Goal: Navigation & Orientation: Understand site structure

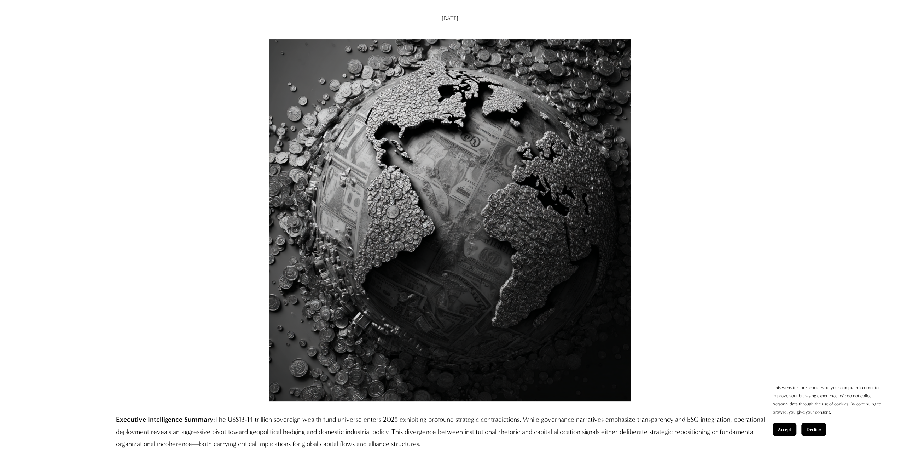
scroll to position [212, 0]
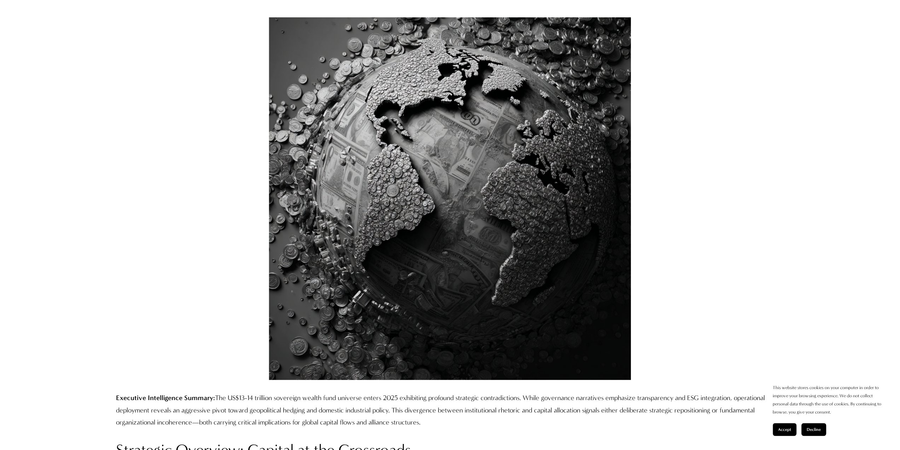
drag, startPoint x: 783, startPoint y: 425, endPoint x: 775, endPoint y: 425, distance: 8.1
click at [782, 425] on button "Accept" at bounding box center [785, 429] width 24 height 13
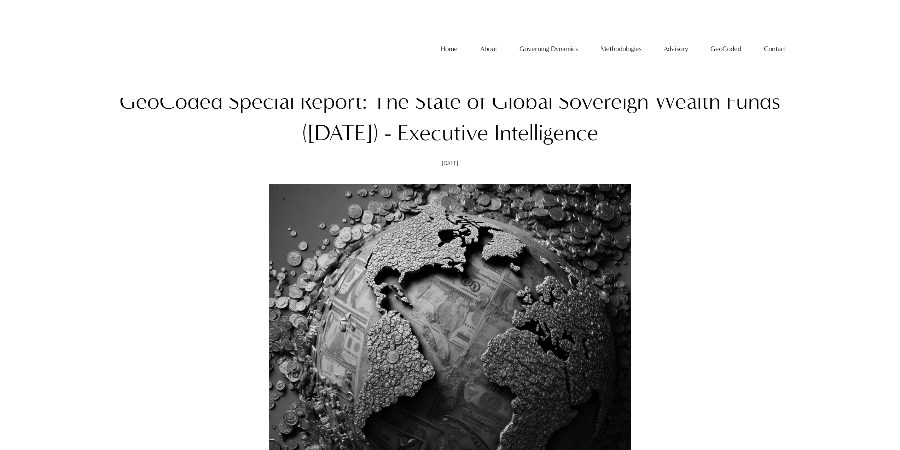
scroll to position [0, 0]
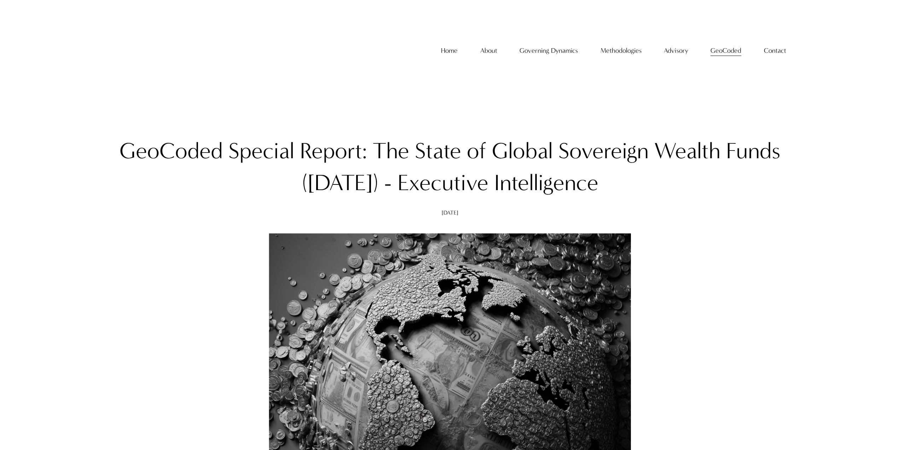
click at [0, 0] on span "[PERSON_NAME]" at bounding box center [0, 0] width 0 height 0
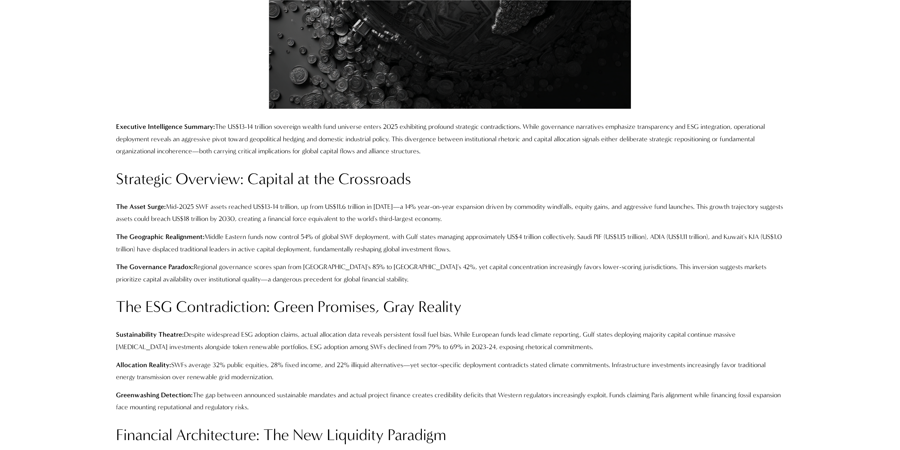
scroll to position [495, 0]
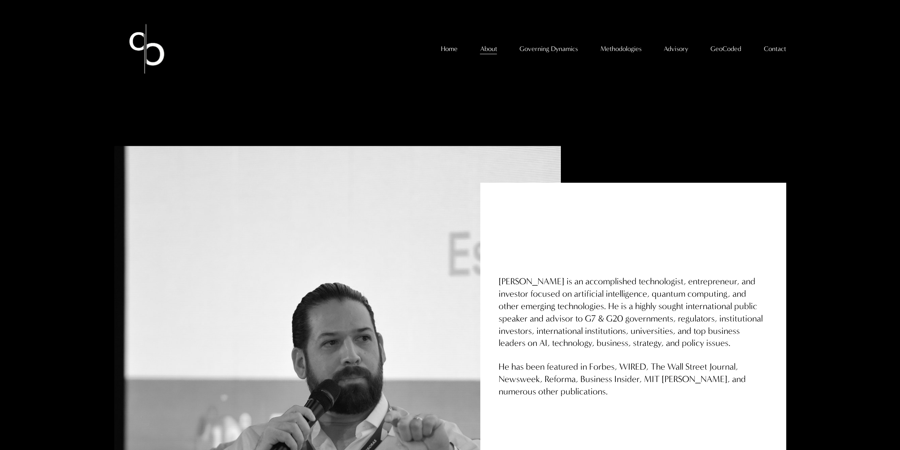
scroll to position [177, 0]
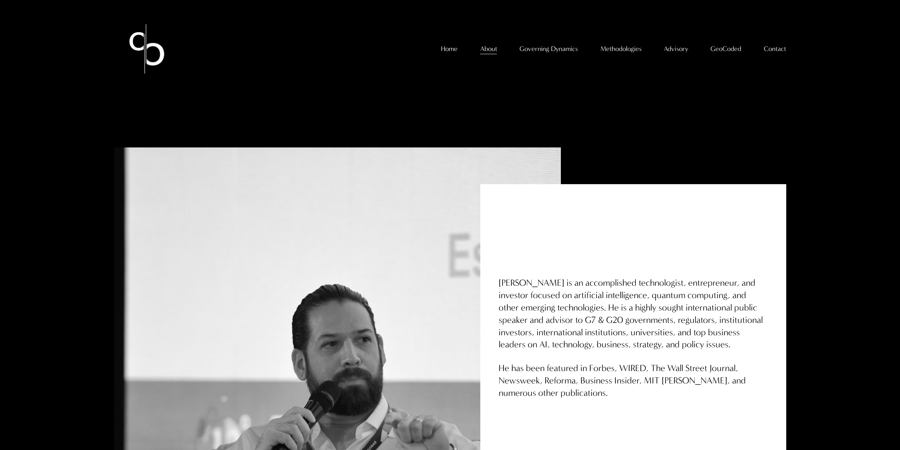
click at [0, 0] on span "About The Firm" at bounding box center [0, 0] width 0 height 0
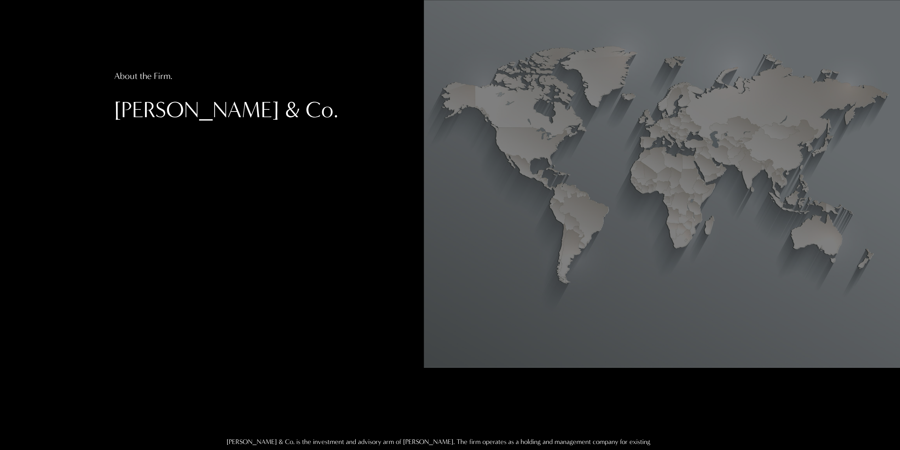
scroll to position [106, 0]
